Goal: Task Accomplishment & Management: Manage account settings

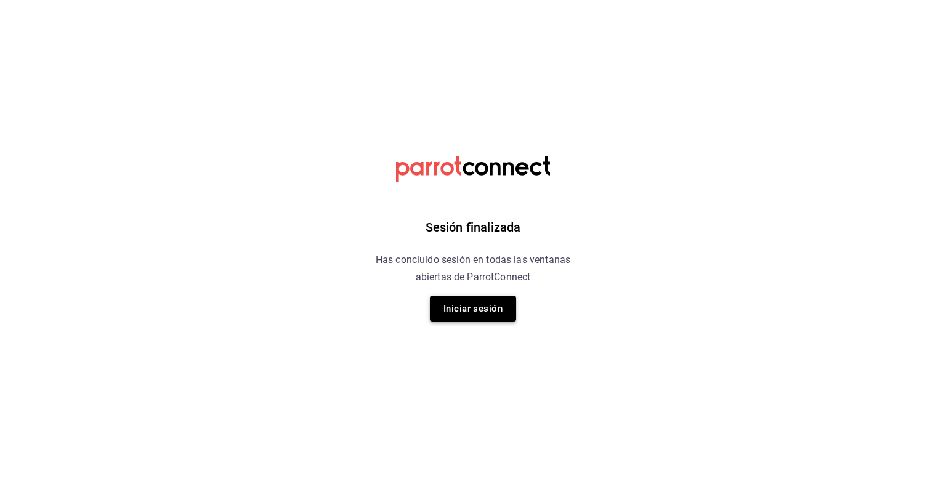
click at [437, 309] on button "Iniciar sesión" at bounding box center [473, 309] width 86 height 26
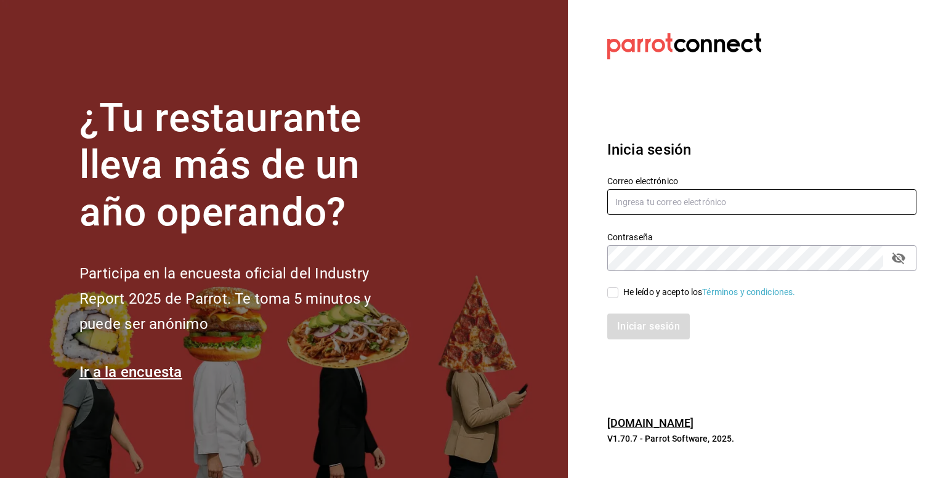
click at [713, 196] on input "text" at bounding box center [762, 202] width 309 height 26
type input "contacto@lapomadosa.mx"
click at [628, 291] on div "He leído y acepto los Términos y condiciones." at bounding box center [710, 292] width 173 height 13
click at [619, 291] on input "He leído y acepto los Términos y condiciones." at bounding box center [613, 292] width 11 height 11
checkbox input "true"
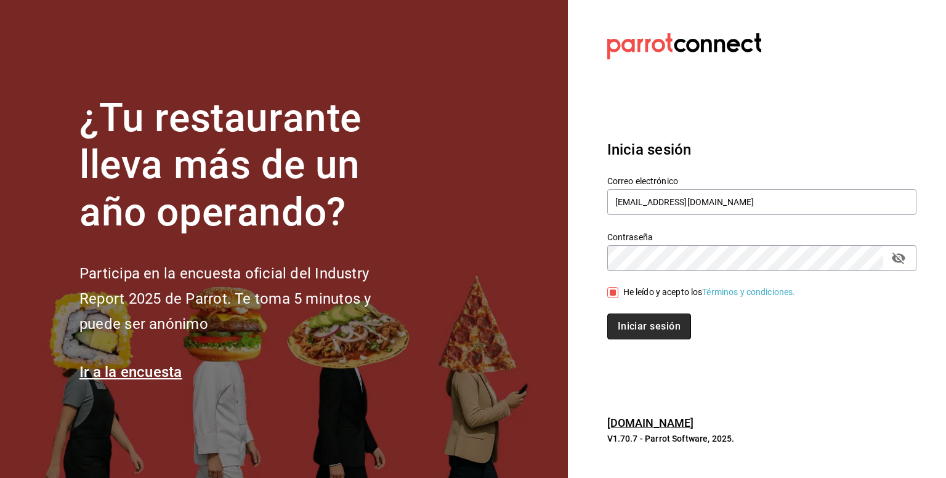
click at [662, 325] on button "Iniciar sesión" at bounding box center [650, 327] width 84 height 26
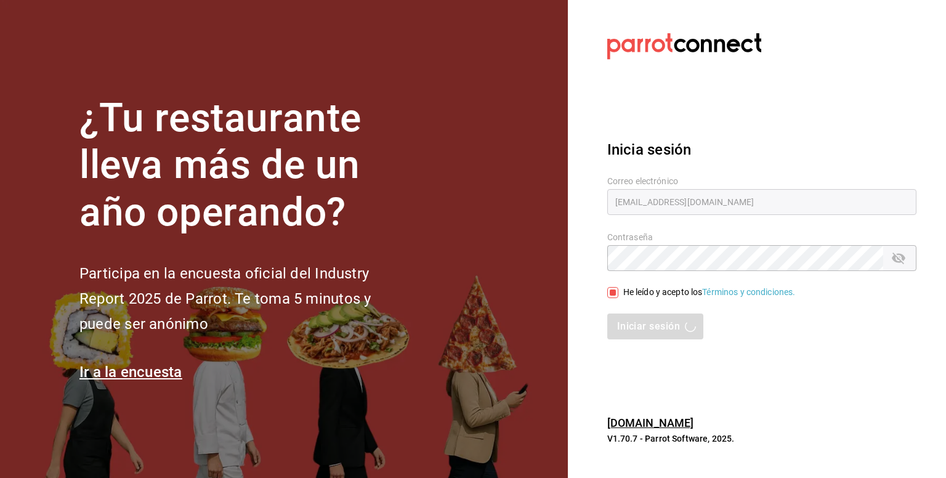
click at [649, 319] on div "Iniciar sesión" at bounding box center [762, 327] width 309 height 26
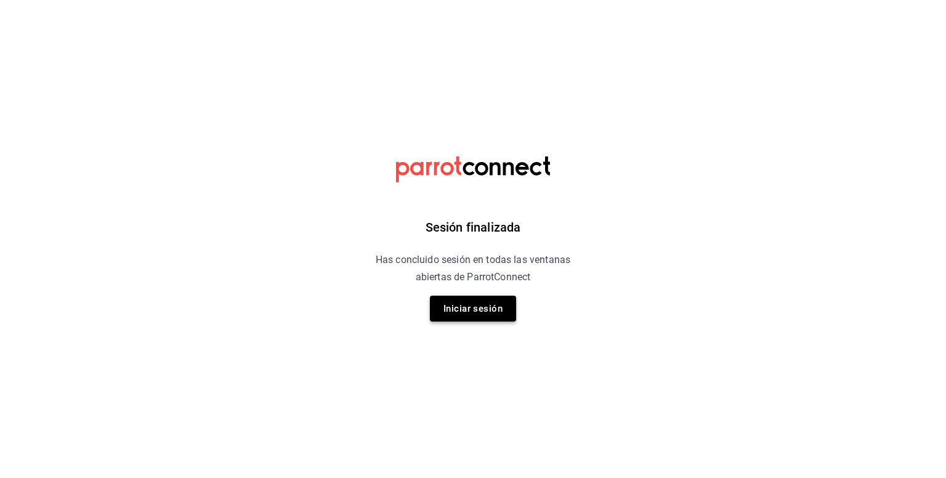
click at [481, 309] on button "Iniciar sesión" at bounding box center [473, 309] width 86 height 26
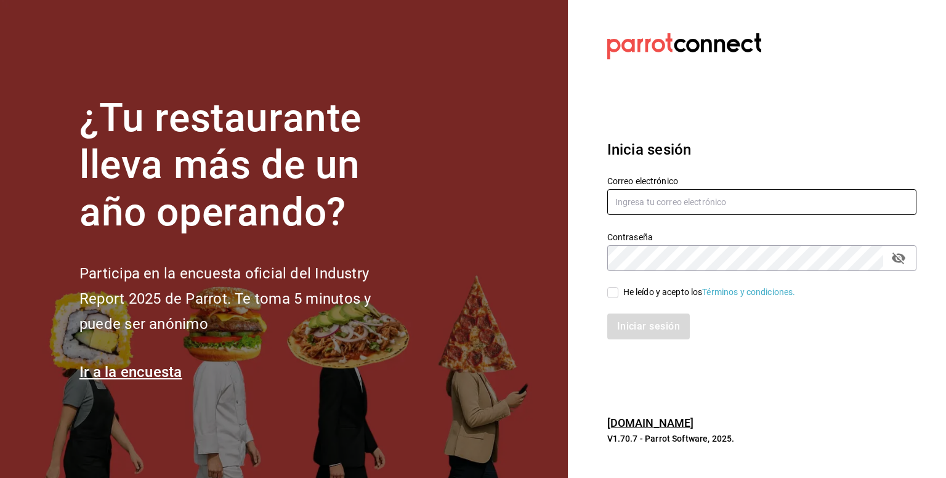
drag, startPoint x: 695, startPoint y: 206, endPoint x: 693, endPoint y: 213, distance: 6.6
click at [694, 206] on input "text" at bounding box center [762, 202] width 309 height 26
type input "contacto@lapomadosa.mx"
click at [616, 294] on input "He leído y acepto los Términos y condiciones." at bounding box center [613, 292] width 11 height 11
checkbox input "true"
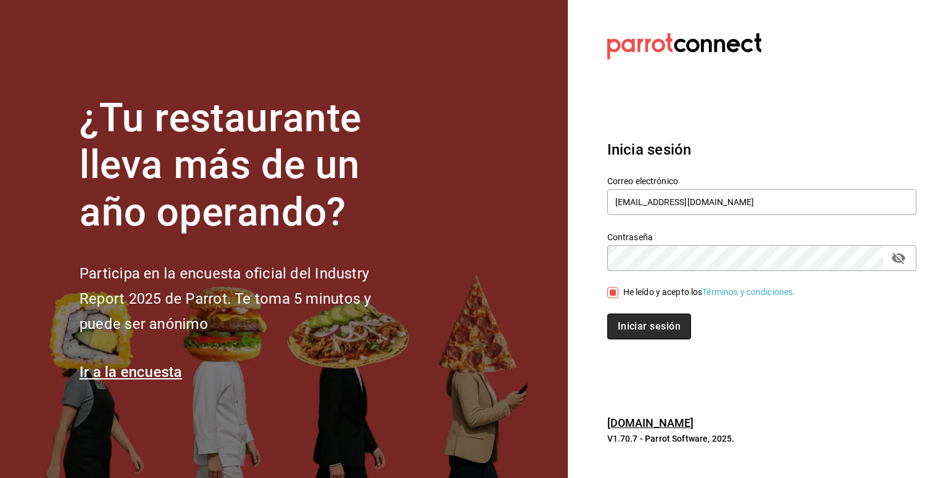
click at [643, 330] on button "Iniciar sesión" at bounding box center [650, 327] width 84 height 26
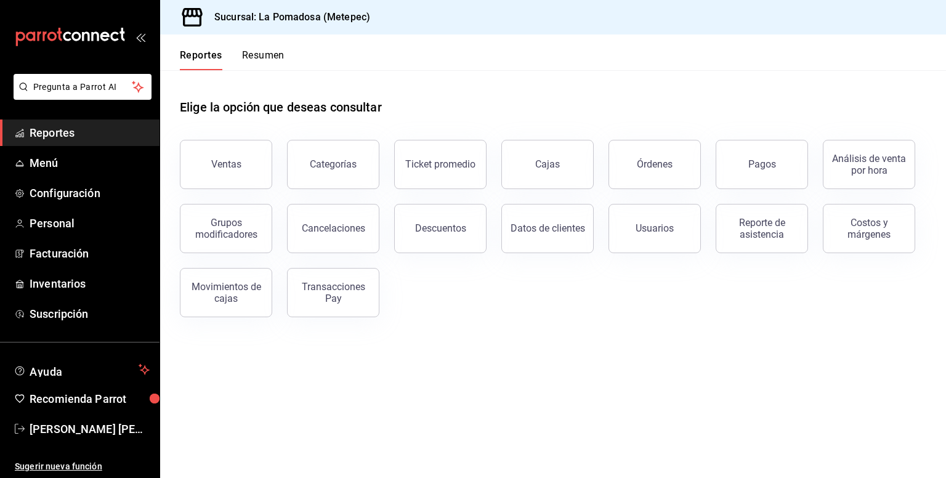
click at [49, 135] on span "Reportes" at bounding box center [90, 132] width 120 height 17
click at [786, 172] on button "Pagos" at bounding box center [762, 164] width 92 height 49
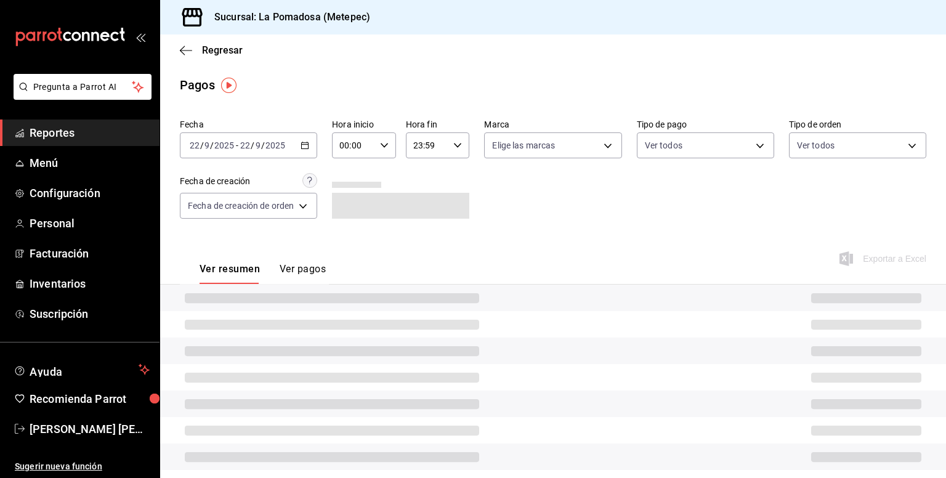
click at [309, 147] on icon "button" at bounding box center [305, 145] width 9 height 9
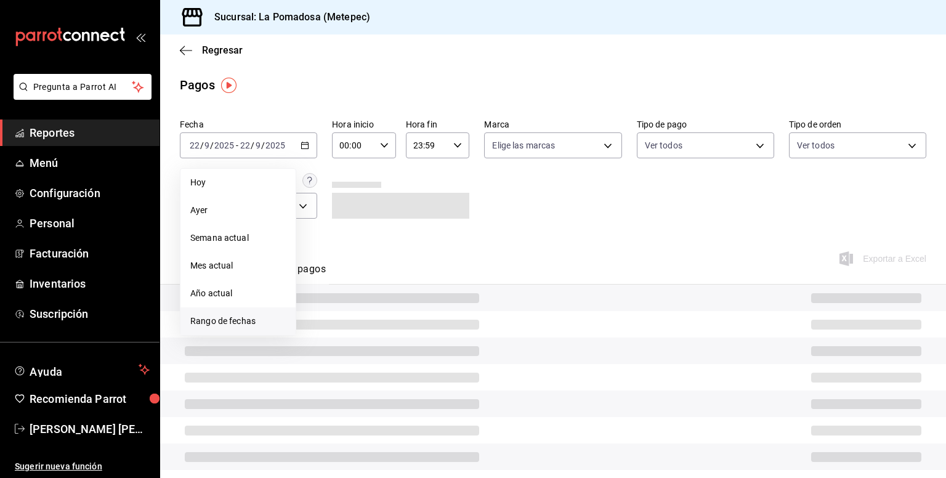
click at [246, 326] on span "Rango de fechas" at bounding box center [238, 321] width 96 height 13
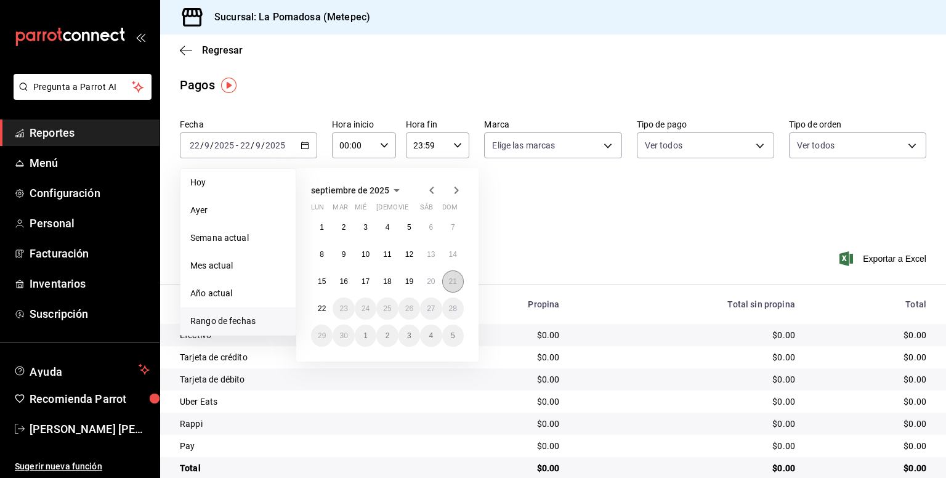
click at [452, 282] on abbr "21" at bounding box center [453, 281] width 8 height 9
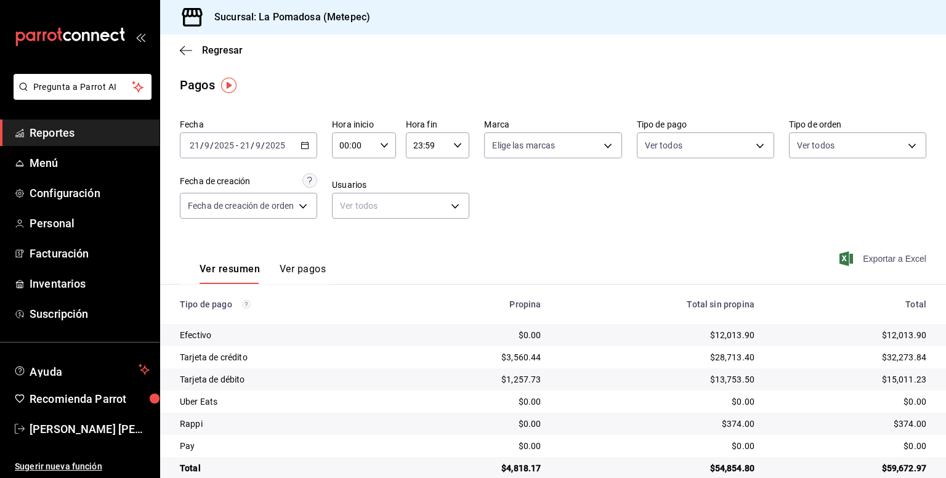
click at [892, 254] on span "Exportar a Excel" at bounding box center [884, 258] width 84 height 15
click at [230, 48] on span "Regresar" at bounding box center [222, 50] width 41 height 12
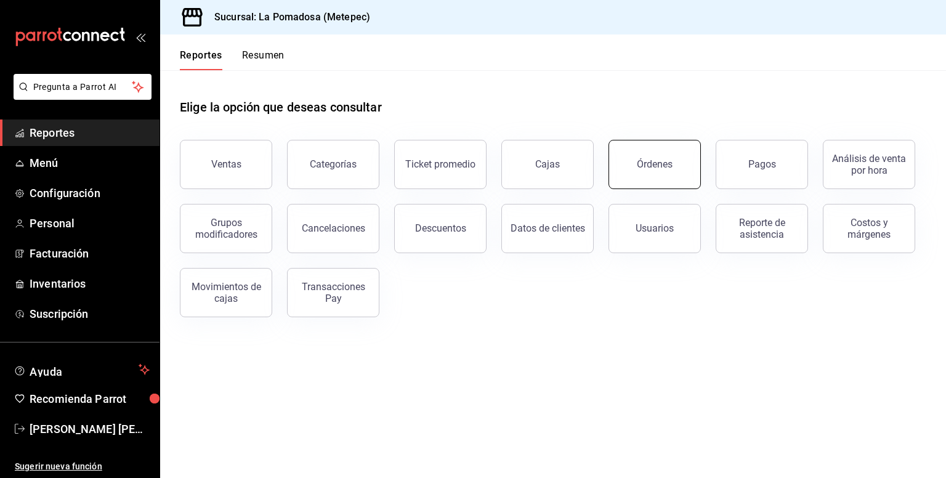
click at [677, 169] on button "Órdenes" at bounding box center [655, 164] width 92 height 49
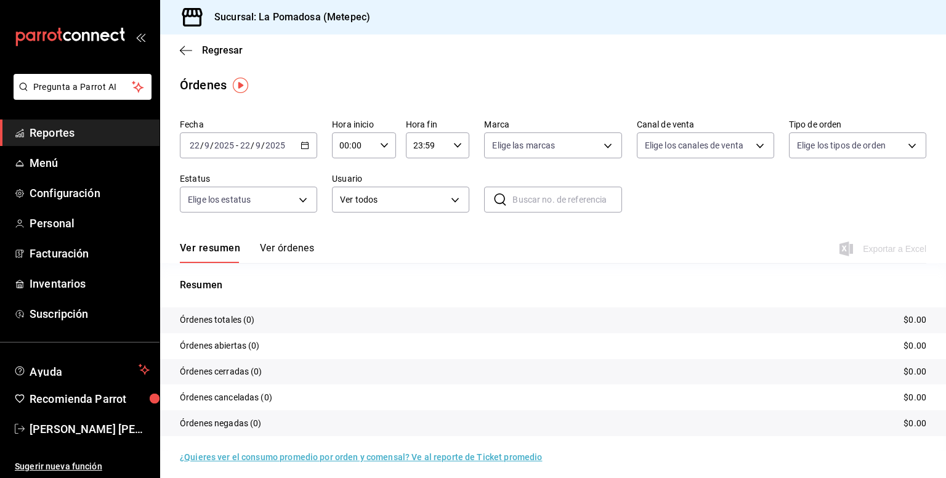
click at [302, 144] on \(Stroke\) "button" at bounding box center [305, 144] width 7 height 1
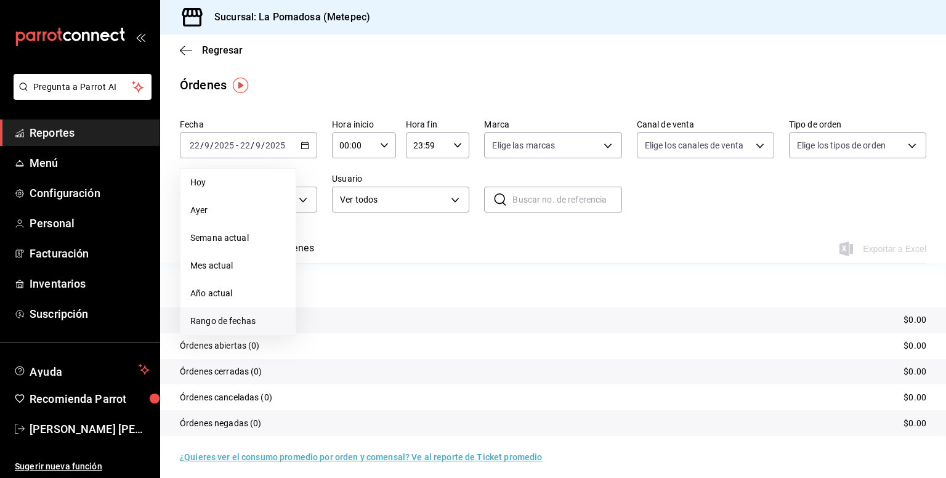
click at [227, 330] on li "Rango de fechas" at bounding box center [238, 321] width 115 height 28
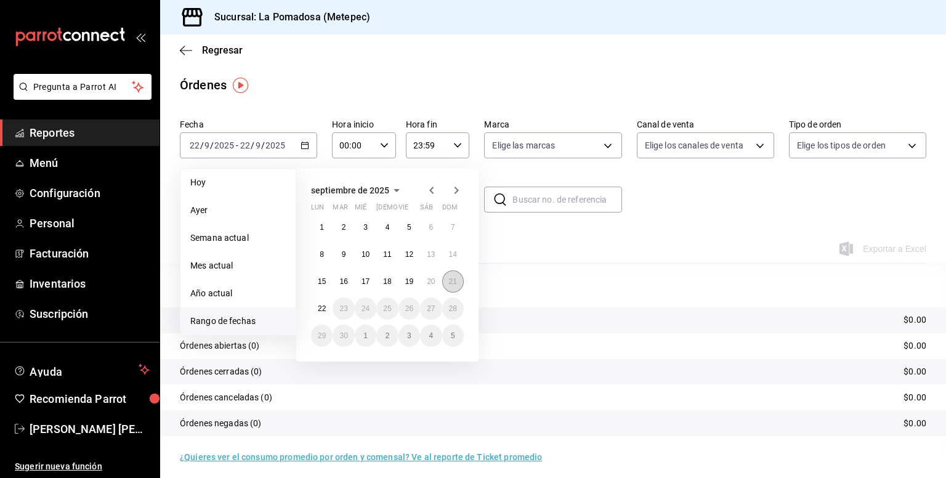
click at [455, 282] on abbr "21" at bounding box center [453, 281] width 8 height 9
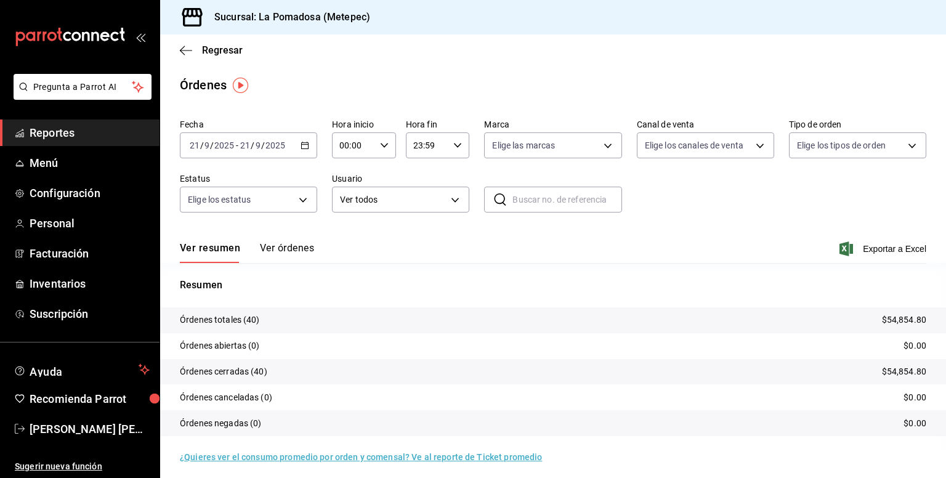
click at [286, 253] on button "Ver órdenes" at bounding box center [287, 252] width 54 height 21
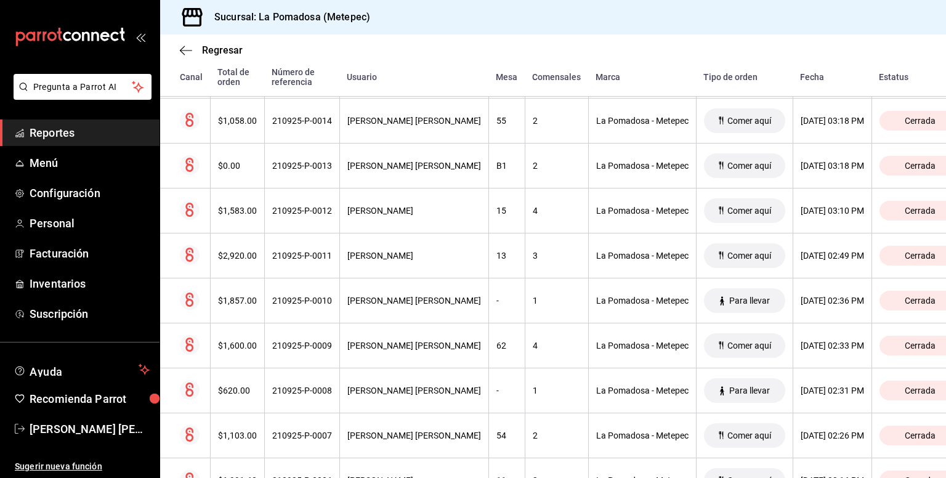
scroll to position [1676, 0]
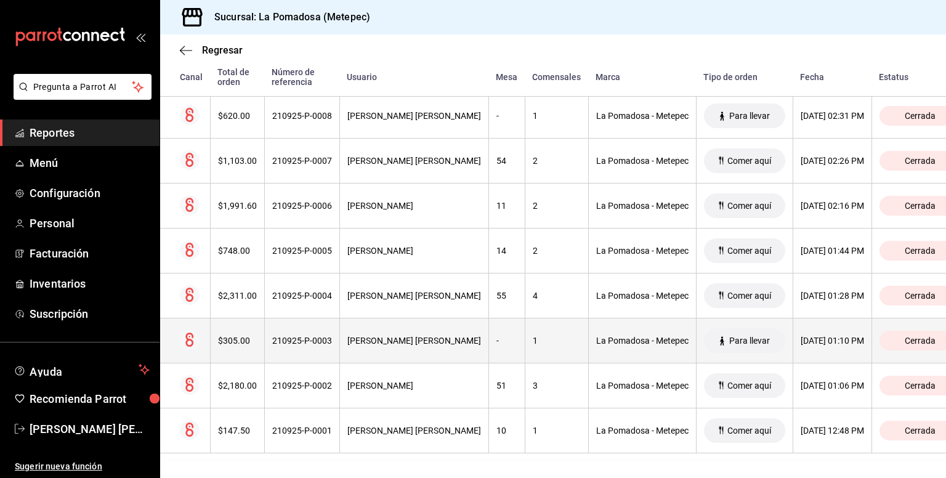
click at [355, 336] on div "[PERSON_NAME] [PERSON_NAME]" at bounding box center [415, 341] width 134 height 10
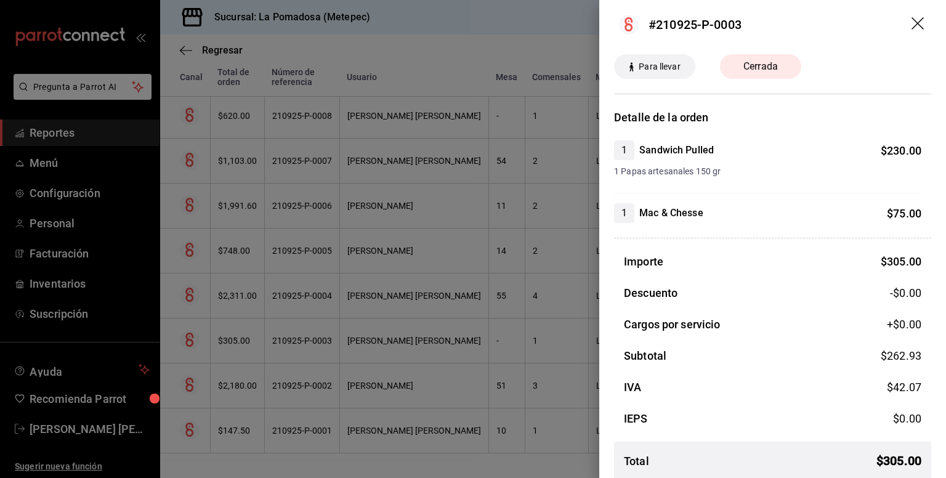
scroll to position [0, 0]
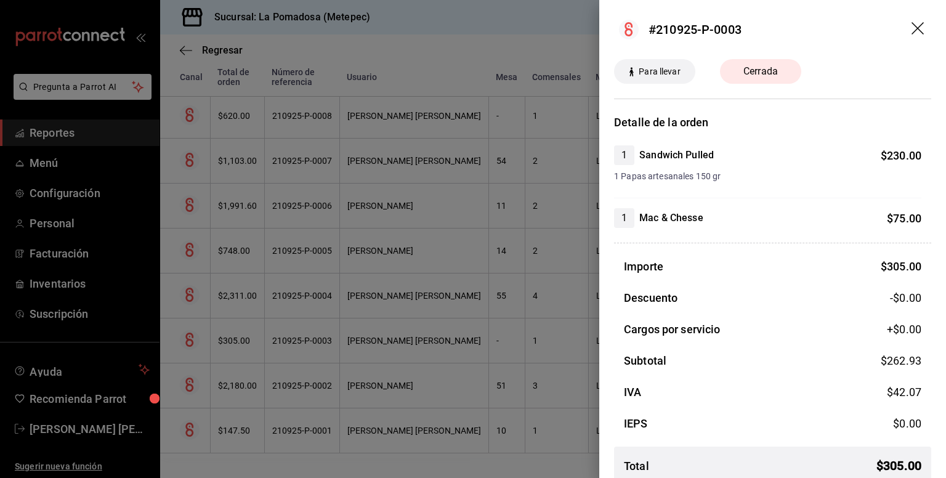
click at [912, 25] on icon "drag" at bounding box center [919, 29] width 15 height 15
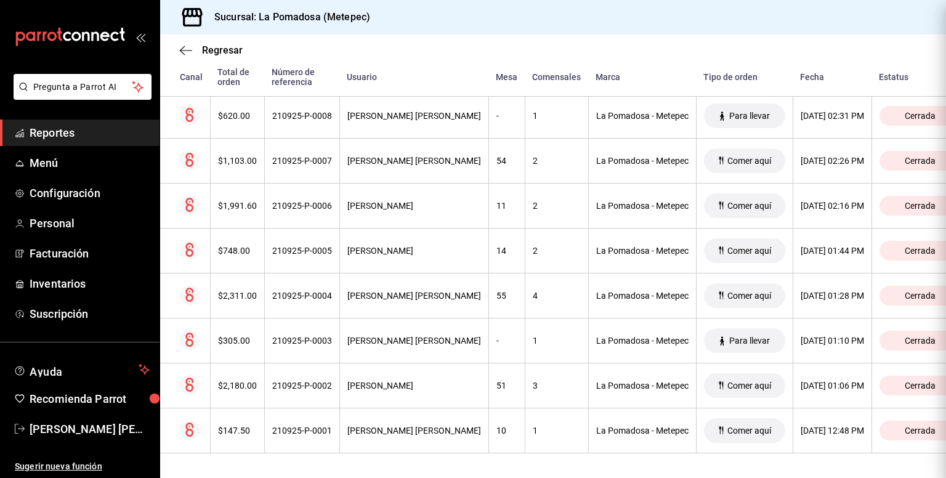
click at [234, 43] on div "Regresar" at bounding box center [553, 50] width 786 height 31
click at [229, 52] on span "Regresar" at bounding box center [222, 50] width 41 height 12
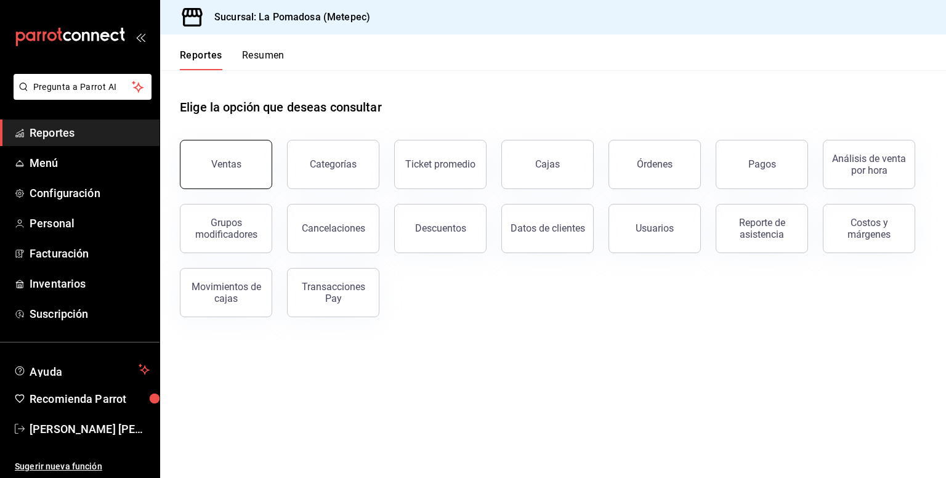
click at [234, 181] on button "Ventas" at bounding box center [226, 164] width 92 height 49
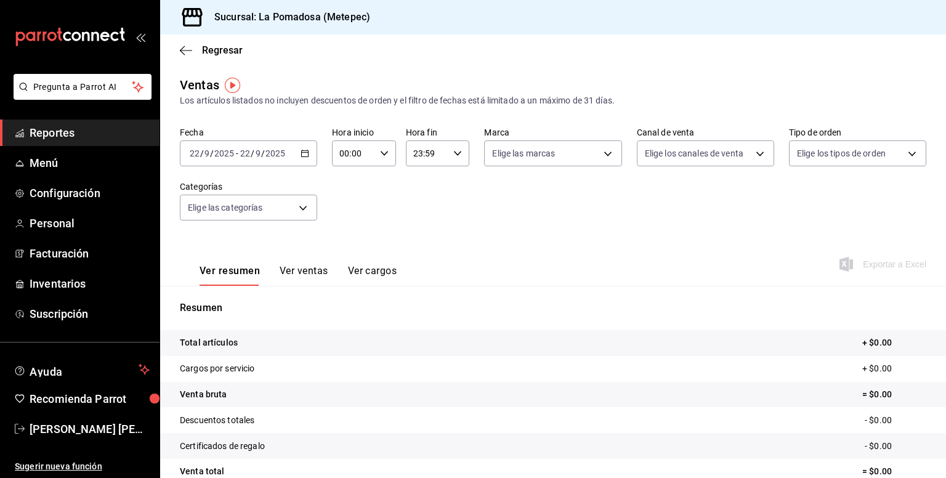
click at [303, 151] on \(Stroke\) "button" at bounding box center [304, 153] width 7 height 7
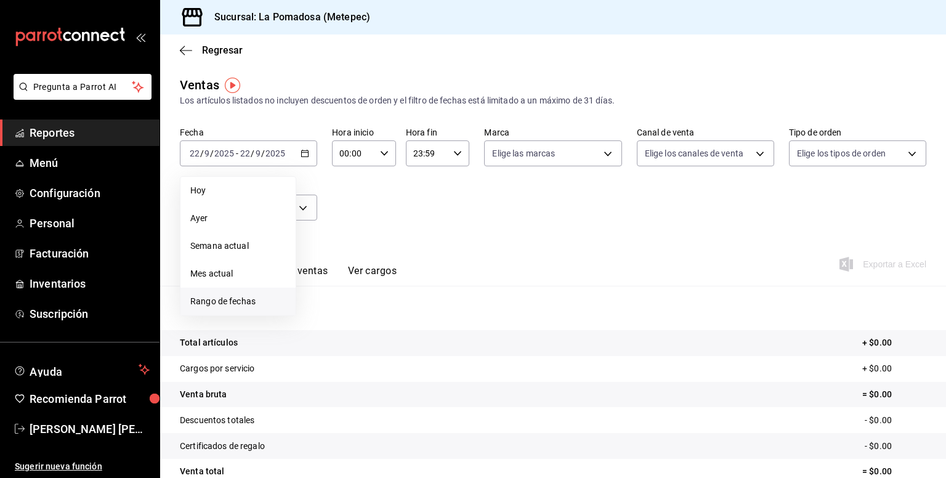
click at [230, 302] on span "Rango de fechas" at bounding box center [238, 301] width 96 height 13
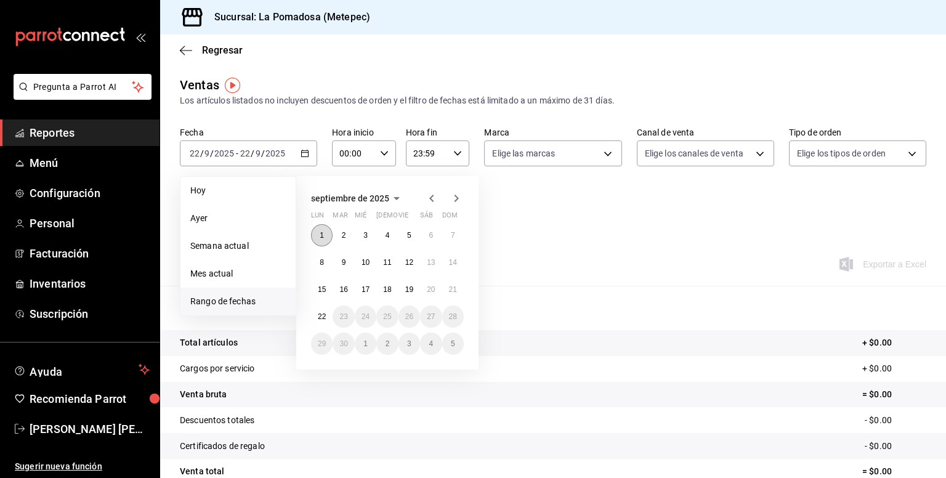
click at [323, 234] on abbr "1" at bounding box center [322, 235] width 4 height 9
click at [315, 315] on button "22" at bounding box center [322, 317] width 22 height 22
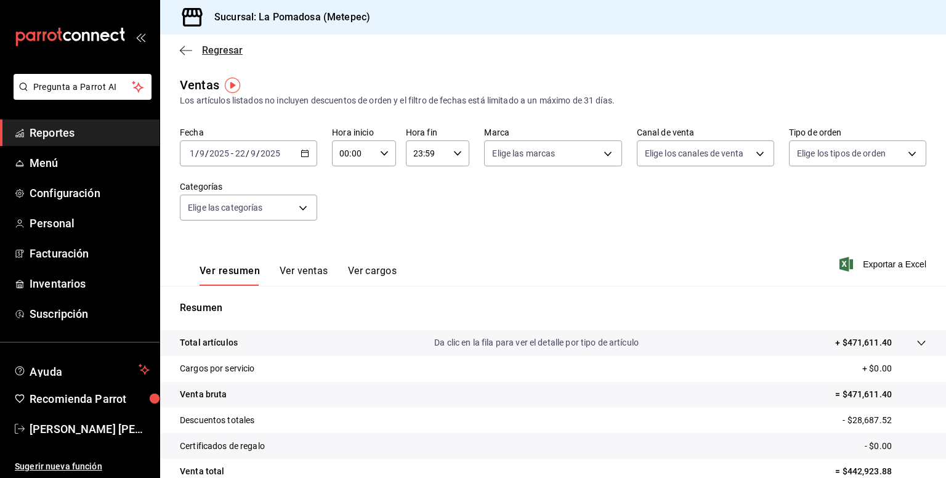
click at [225, 52] on span "Regresar" at bounding box center [222, 50] width 41 height 12
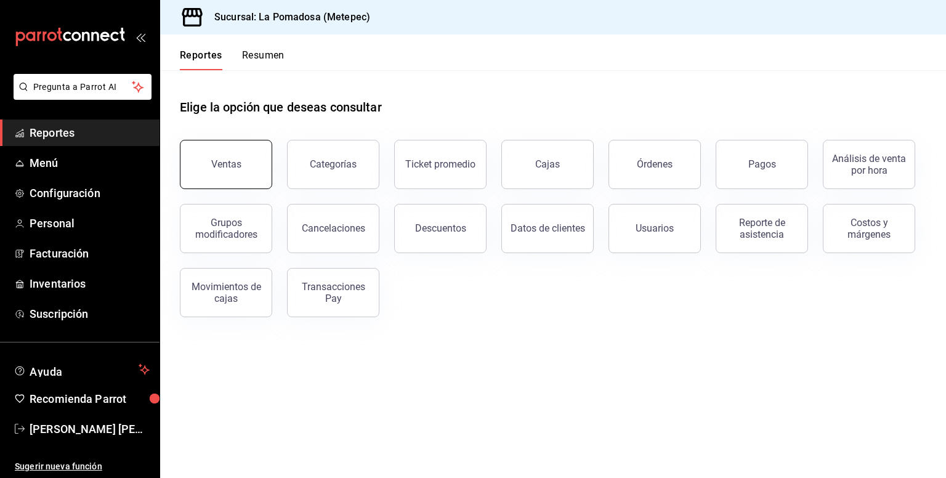
click at [195, 171] on button "Ventas" at bounding box center [226, 164] width 92 height 49
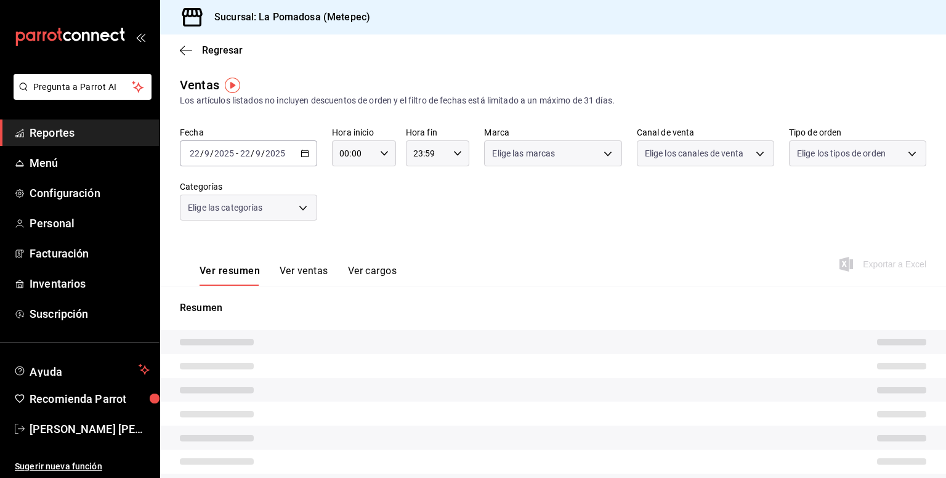
click at [307, 156] on icon "button" at bounding box center [305, 153] width 9 height 9
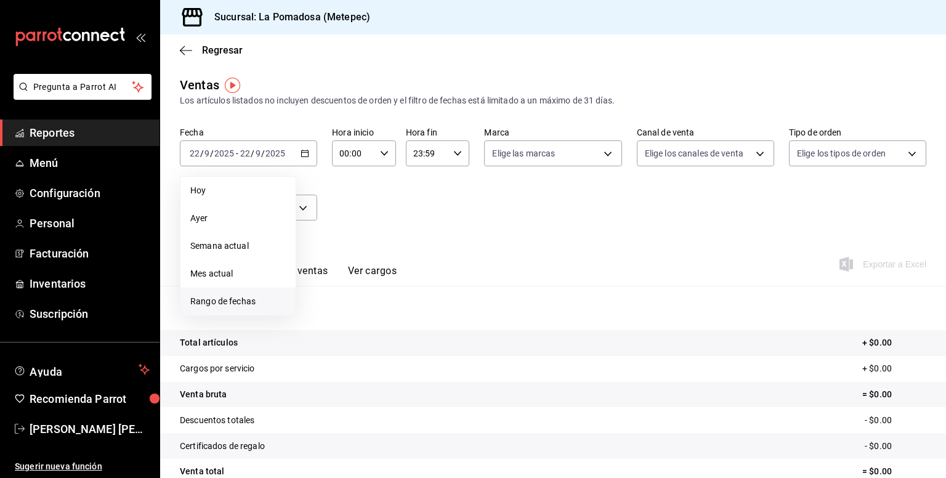
click at [246, 301] on span "Rango de fechas" at bounding box center [238, 301] width 96 height 13
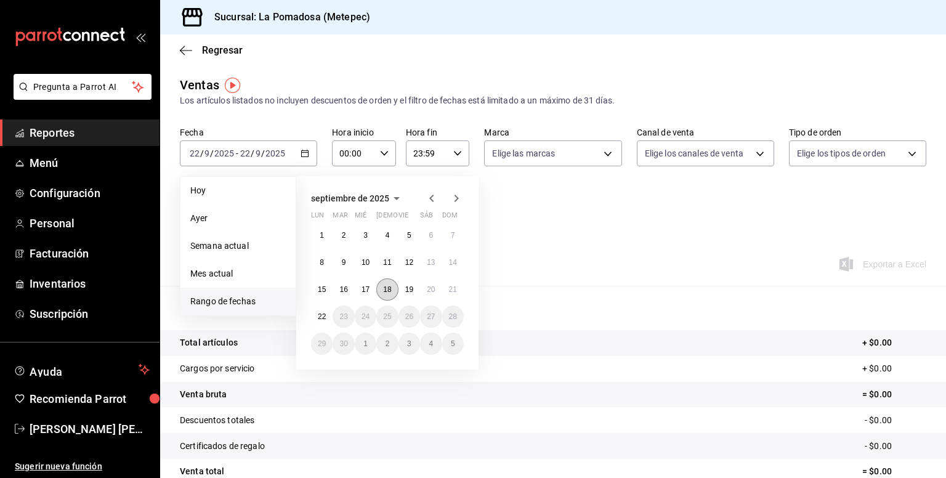
click at [389, 293] on abbr "18" at bounding box center [387, 289] width 8 height 9
click at [453, 289] on abbr "21" at bounding box center [453, 289] width 8 height 9
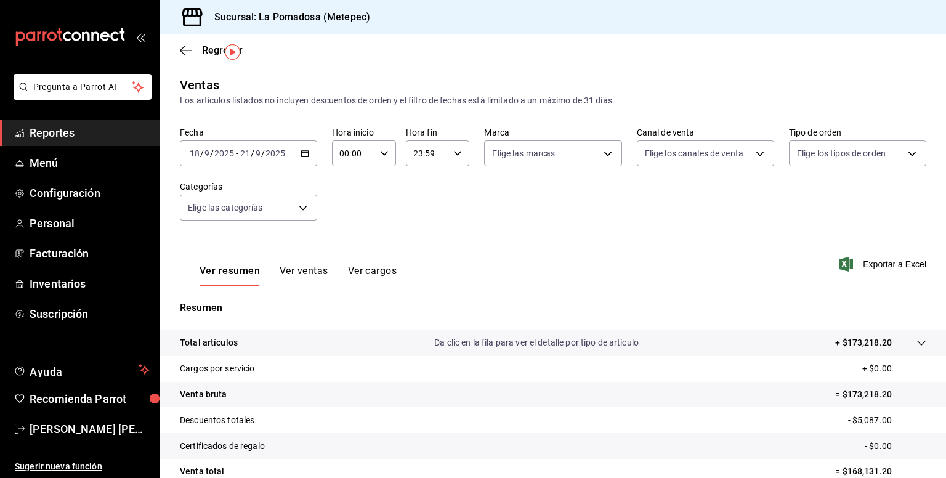
scroll to position [112, 0]
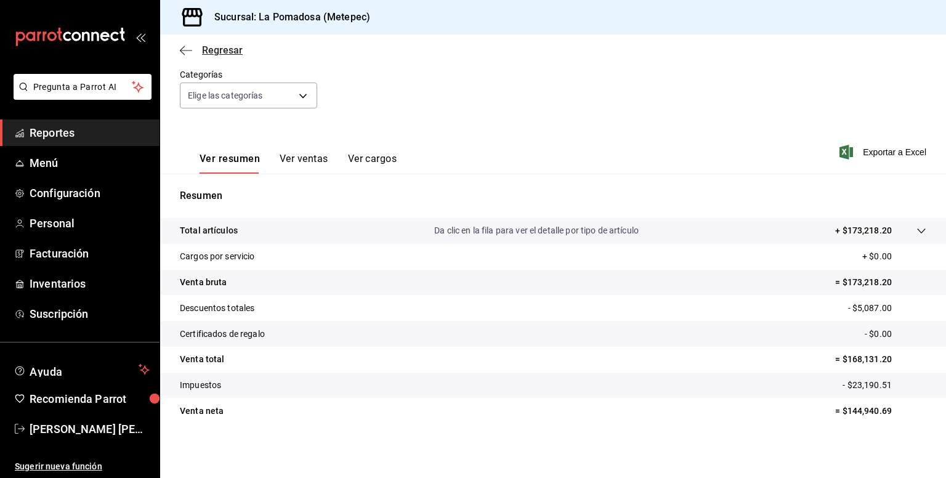
click at [212, 51] on span "Regresar" at bounding box center [222, 50] width 41 height 12
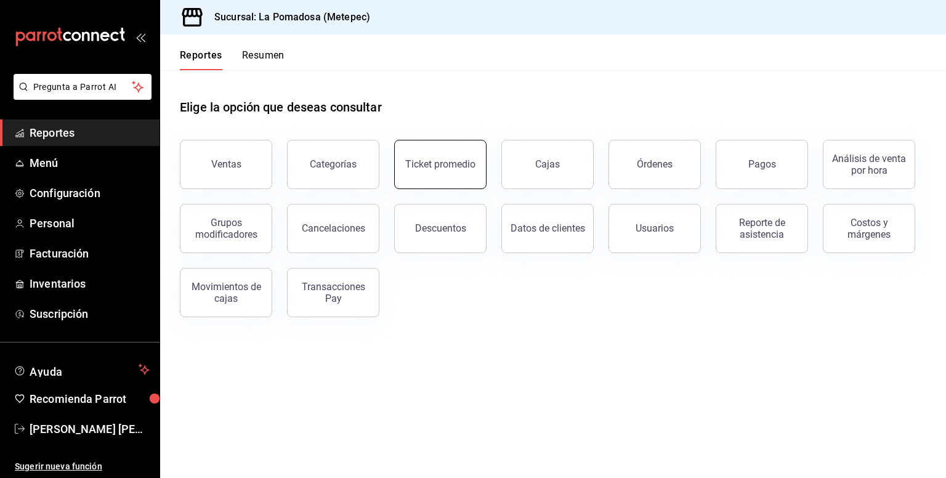
click at [444, 152] on button "Ticket promedio" at bounding box center [440, 164] width 92 height 49
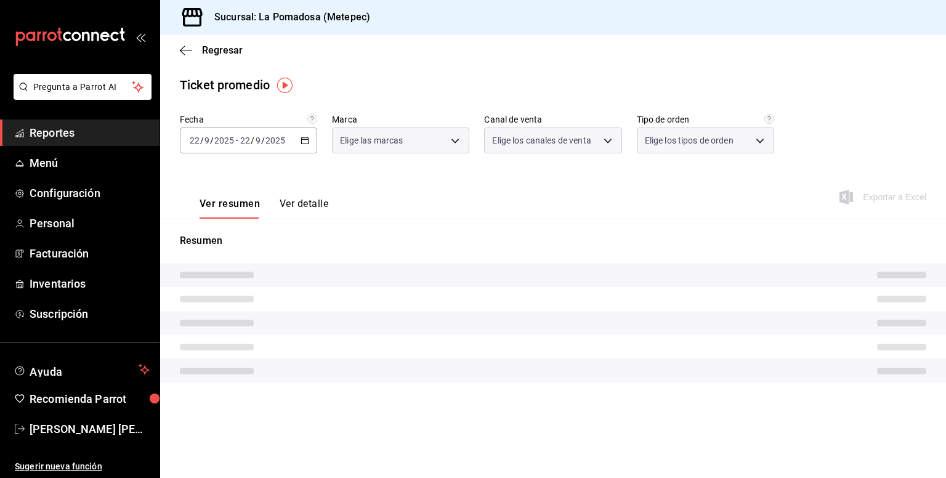
type input "26770a04-f713-4e61-b01c-a965f3f43d2a"
type input "PARROT,UBER_EATS,RAPPI,DIDI_FOOD,ONLINE"
type input "8279d609-ebc8-4968-87eb-1940d668296a,d7c139bf-efa8-43f6-913b-77036619544a,5e41b…"
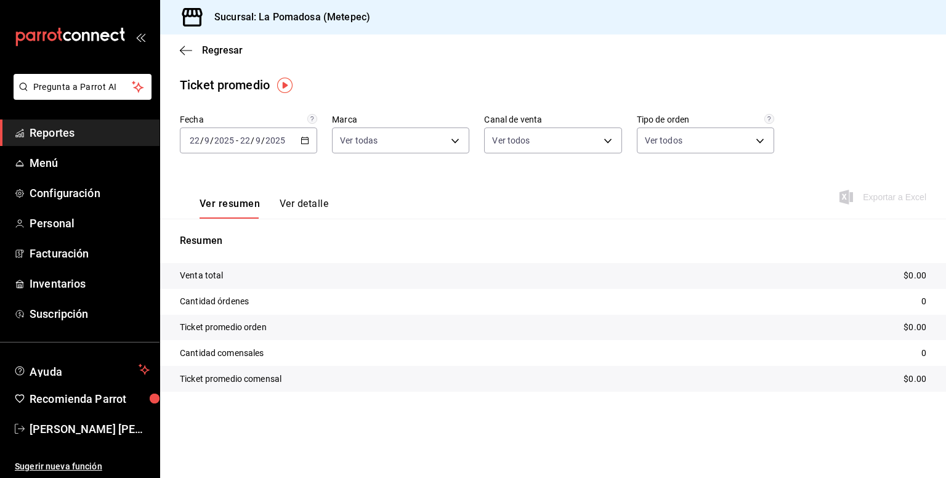
click at [303, 145] on div "[DATE] [DATE] - [DATE] [DATE]" at bounding box center [248, 141] width 137 height 26
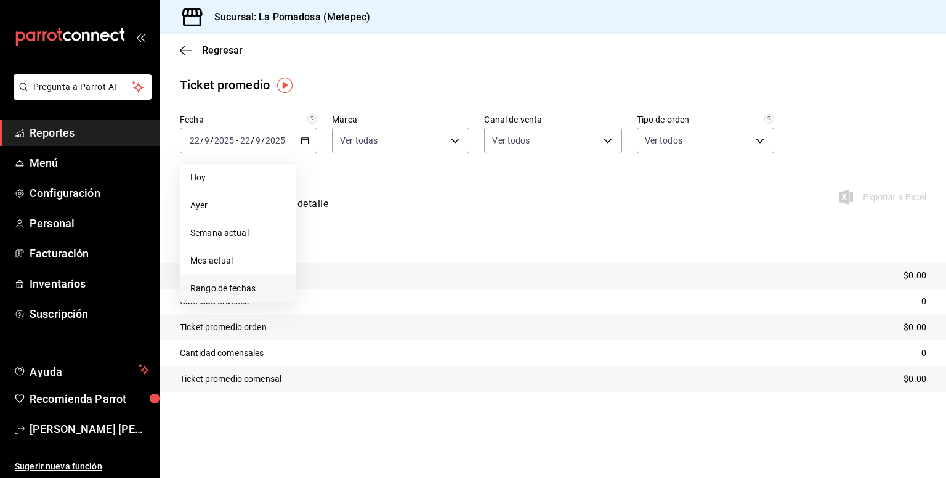
click at [259, 287] on span "Rango de fechas" at bounding box center [238, 288] width 96 height 13
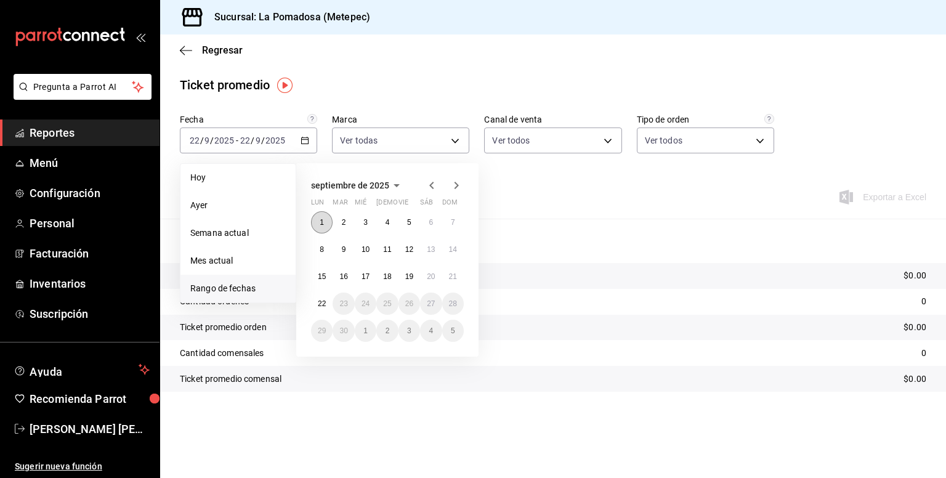
click at [320, 226] on button "1" at bounding box center [322, 222] width 22 height 22
click at [320, 304] on abbr "22" at bounding box center [322, 303] width 8 height 9
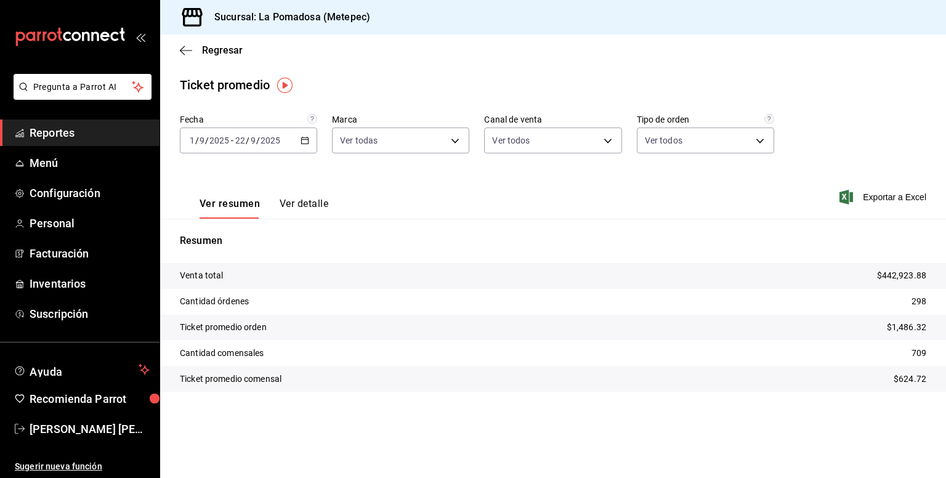
click at [302, 144] on \(Stroke\) "button" at bounding box center [304, 140] width 7 height 7
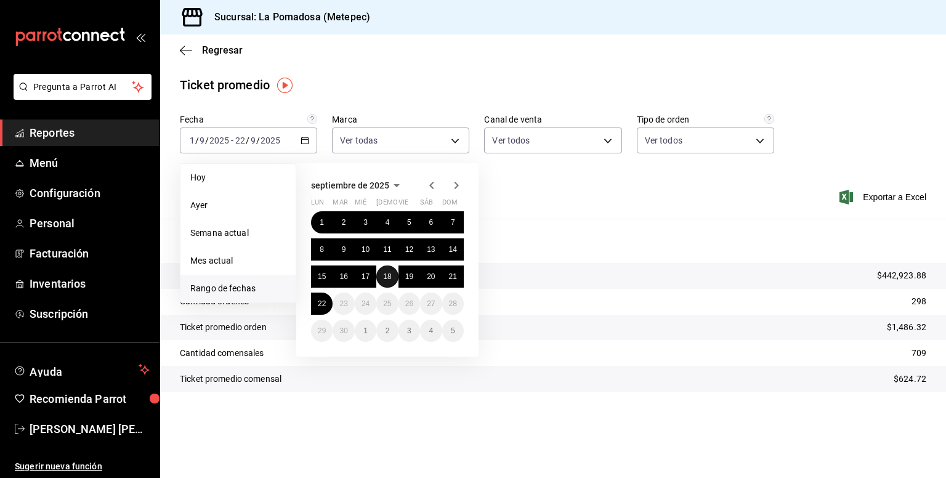
click at [391, 279] on abbr "18" at bounding box center [387, 276] width 8 height 9
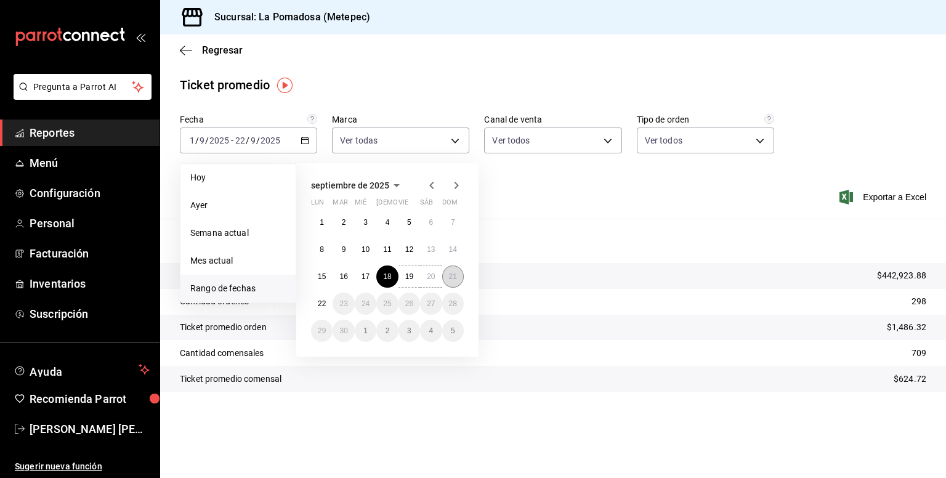
click at [449, 282] on button "21" at bounding box center [453, 277] width 22 height 22
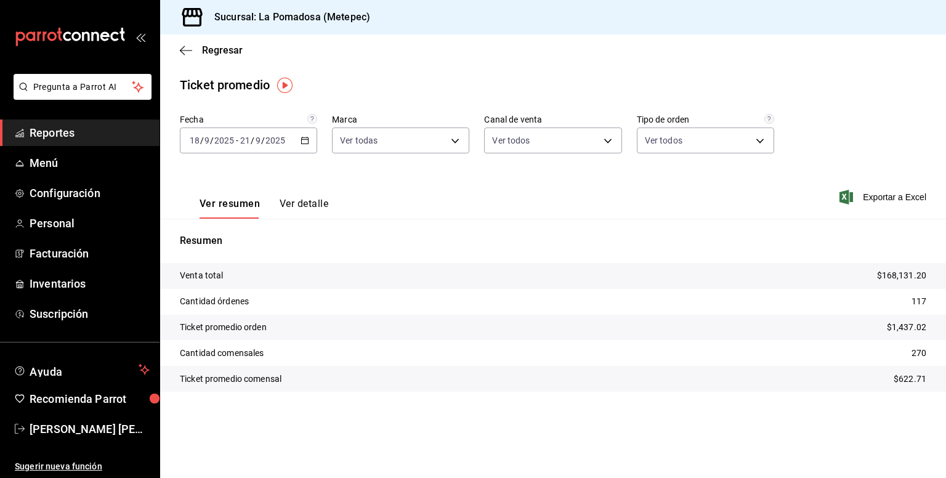
click at [889, 97] on main "Regresar Ticket promedio Fecha [DATE] [DATE] - [DATE] [DATE] Marca Ver todas 26…" at bounding box center [553, 257] width 786 height 444
click at [70, 284] on span "Inventarios" at bounding box center [90, 283] width 120 height 17
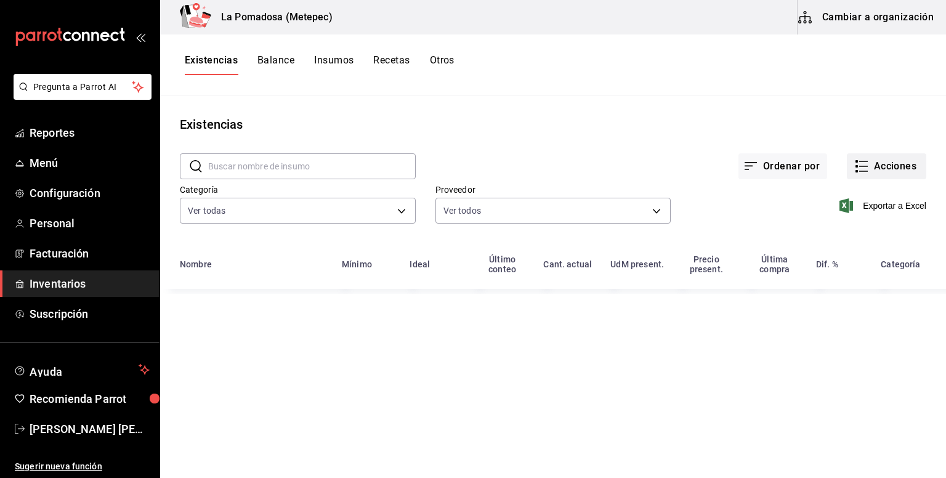
click at [882, 163] on button "Acciones" at bounding box center [886, 166] width 79 height 26
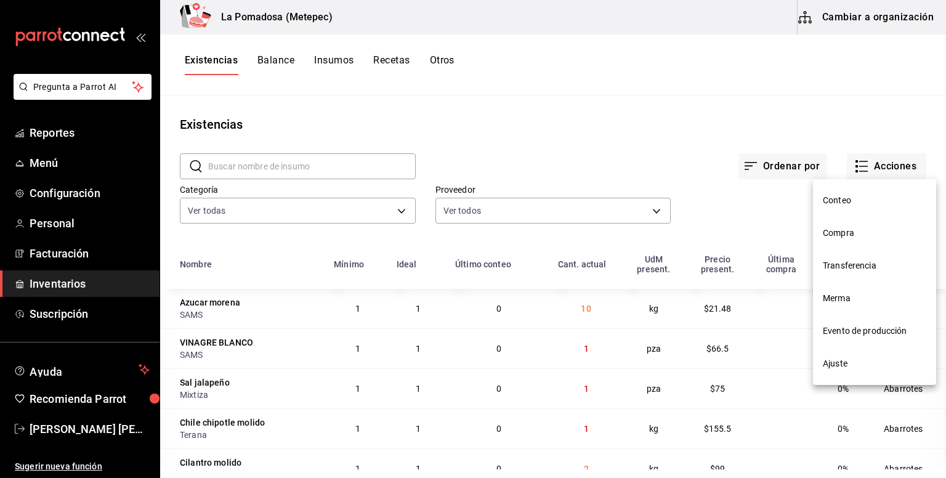
click at [691, 104] on div at bounding box center [473, 239] width 946 height 478
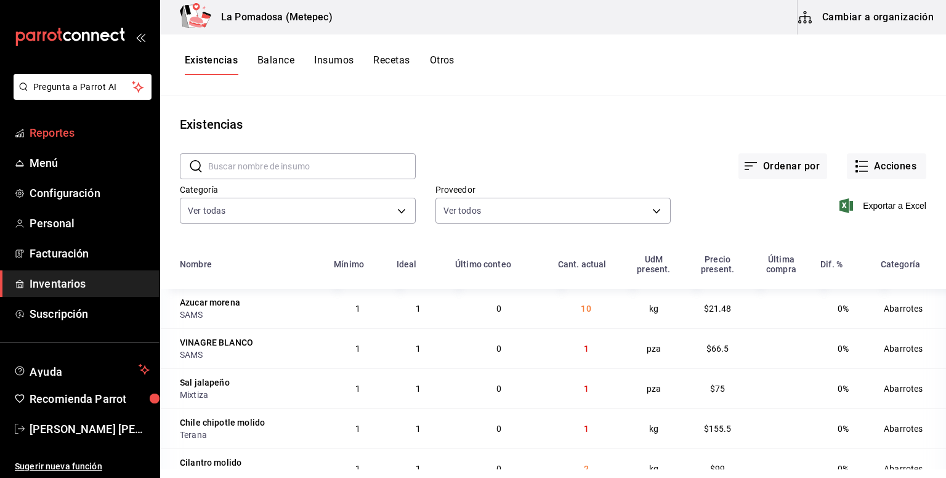
click at [73, 126] on span "Reportes" at bounding box center [90, 132] width 120 height 17
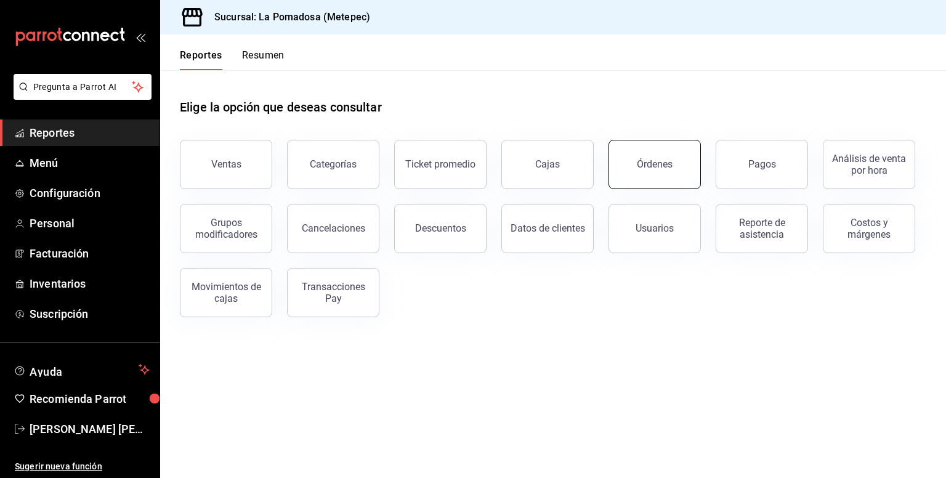
click at [683, 175] on button "Órdenes" at bounding box center [655, 164] width 92 height 49
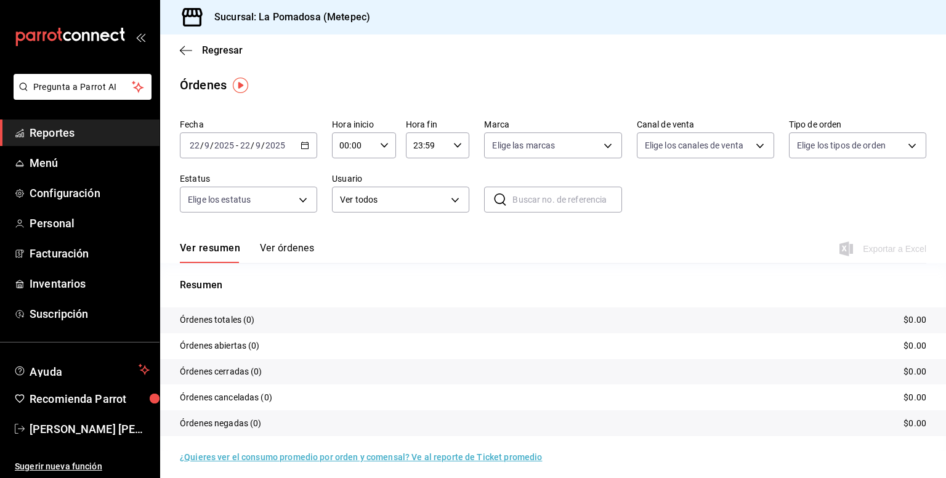
click at [286, 250] on button "Ver órdenes" at bounding box center [287, 252] width 54 height 21
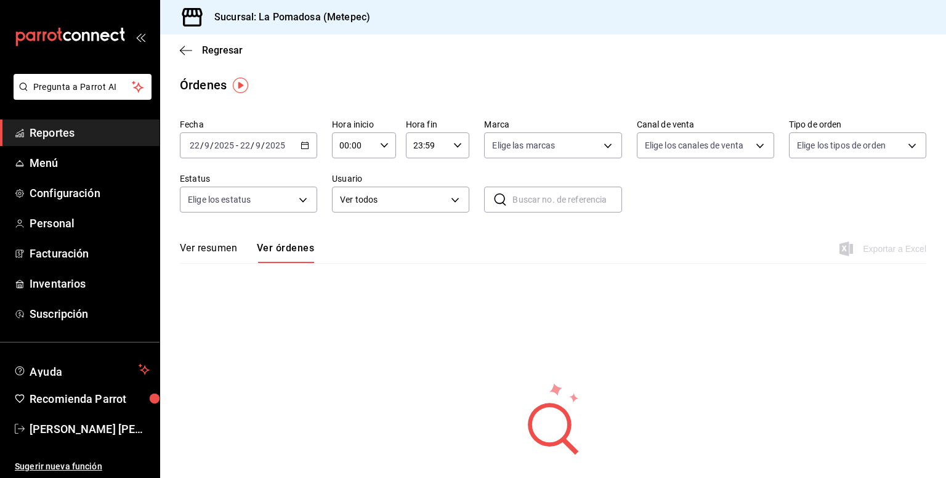
click at [306, 145] on icon "button" at bounding box center [305, 145] width 9 height 9
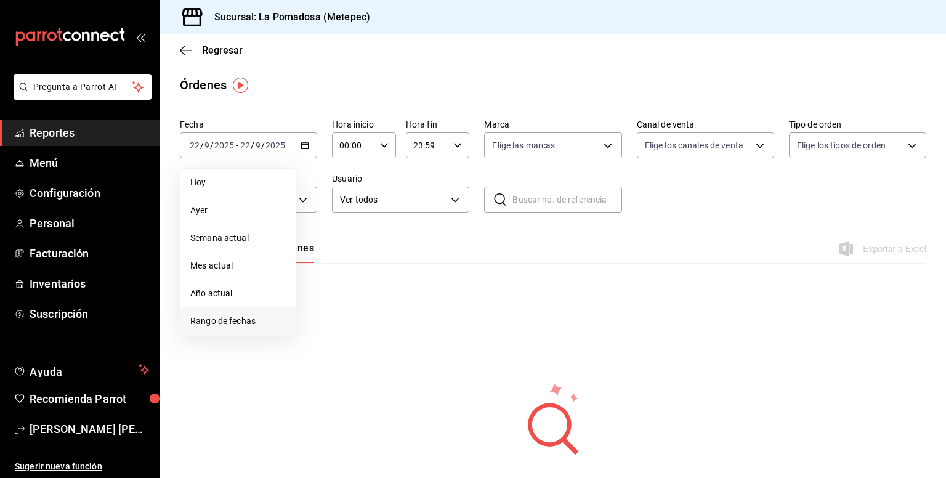
click at [230, 323] on span "Rango de fechas" at bounding box center [238, 321] width 96 height 13
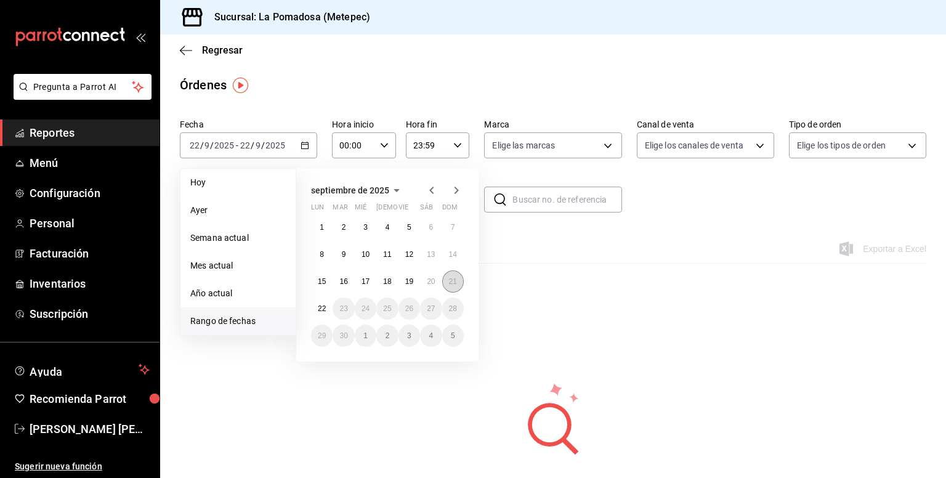
click at [449, 287] on button "21" at bounding box center [453, 281] width 22 height 22
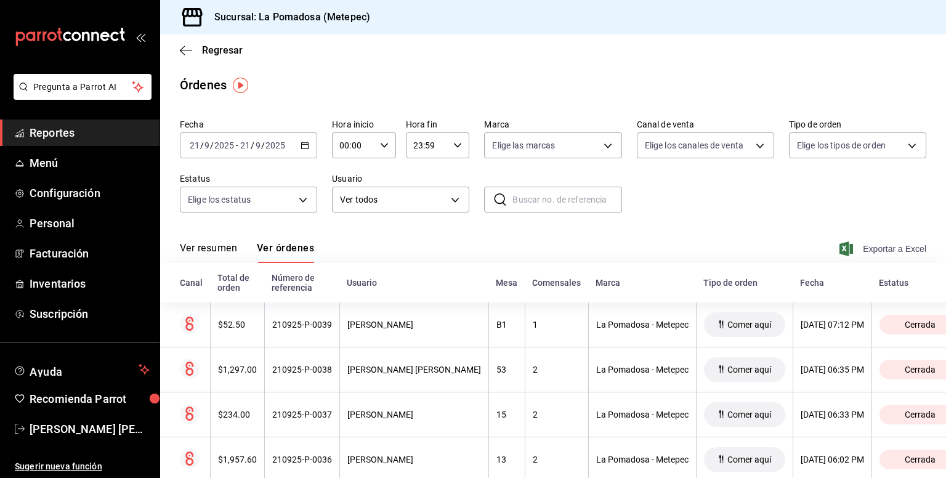
click at [868, 250] on span "Exportar a Excel" at bounding box center [884, 249] width 84 height 15
